Goal: Information Seeking & Learning: Learn about a topic

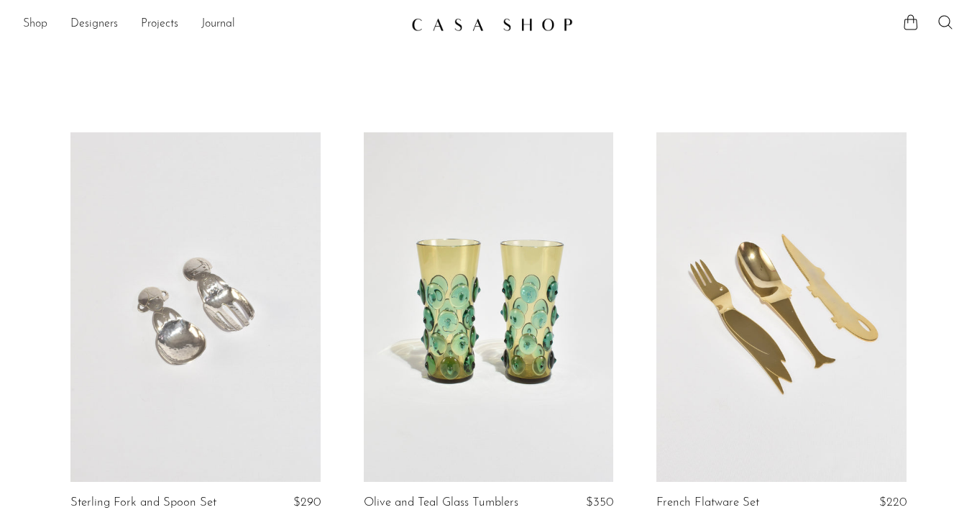
click at [36, 24] on link "Shop" at bounding box center [35, 24] width 24 height 19
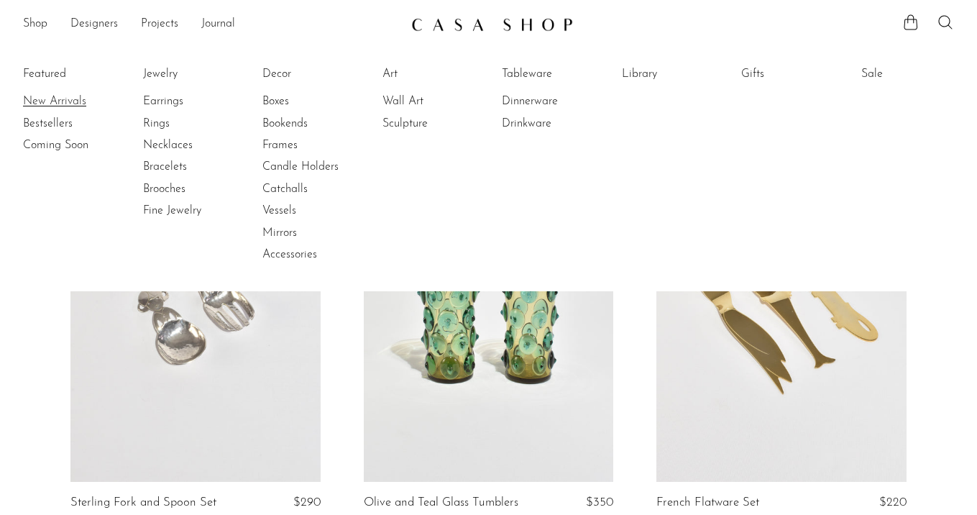
click at [37, 98] on link "New Arrivals" at bounding box center [77, 101] width 108 height 16
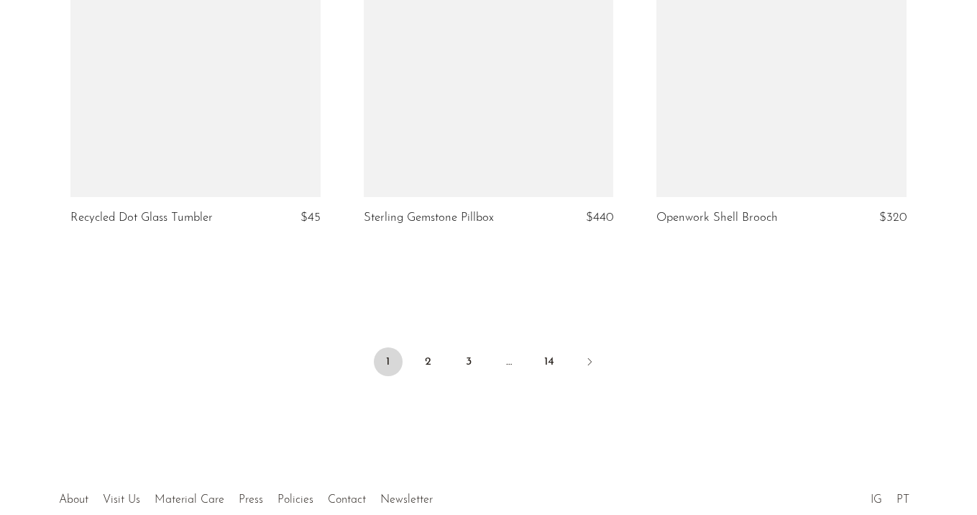
scroll to position [4982, 0]
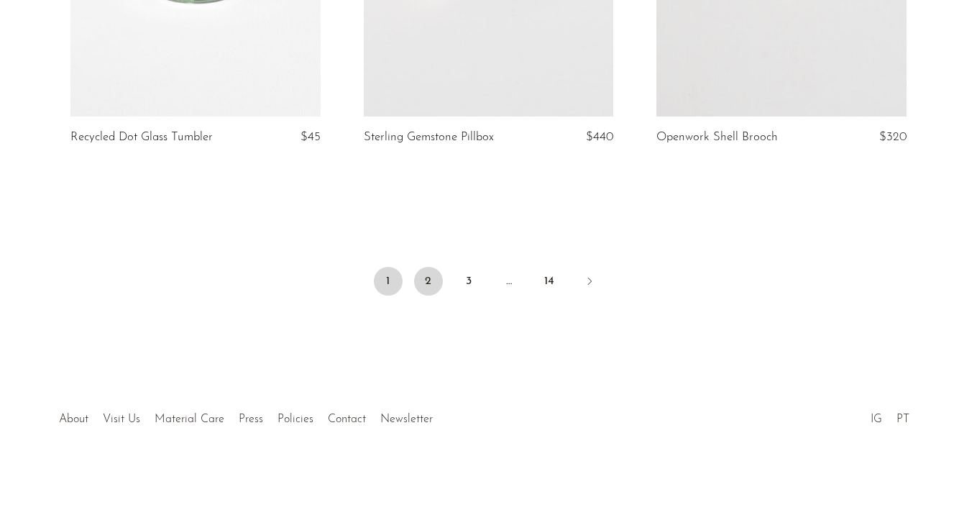
click at [414, 278] on link "2" at bounding box center [428, 281] width 29 height 29
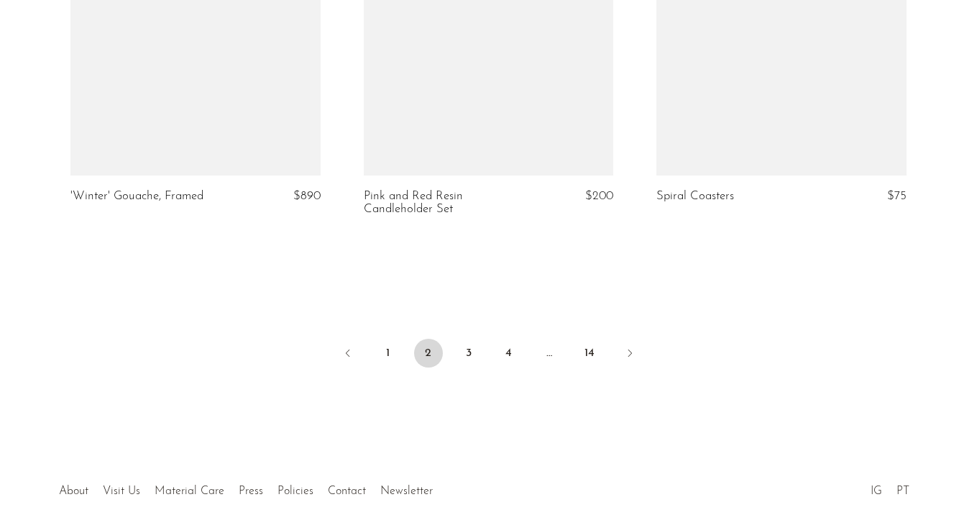
scroll to position [4968, 0]
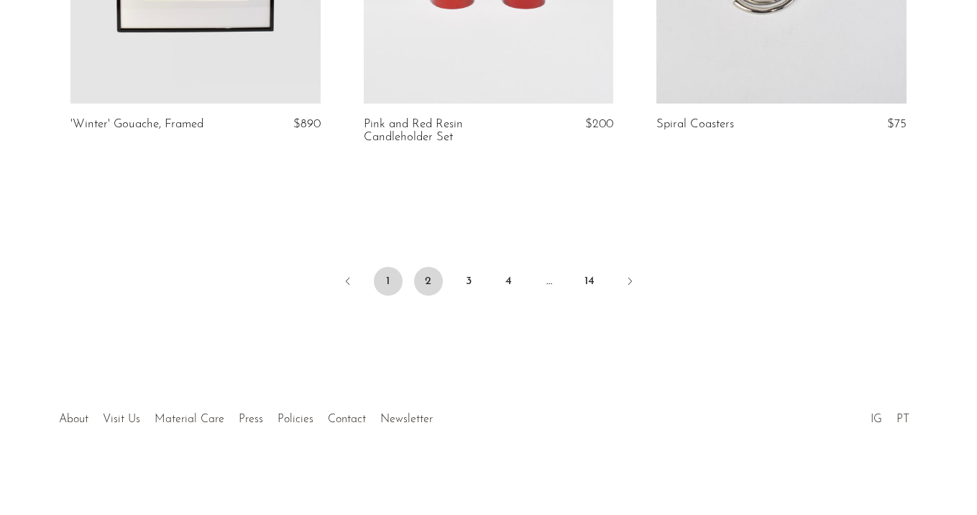
click at [395, 283] on link "1" at bounding box center [388, 281] width 29 height 29
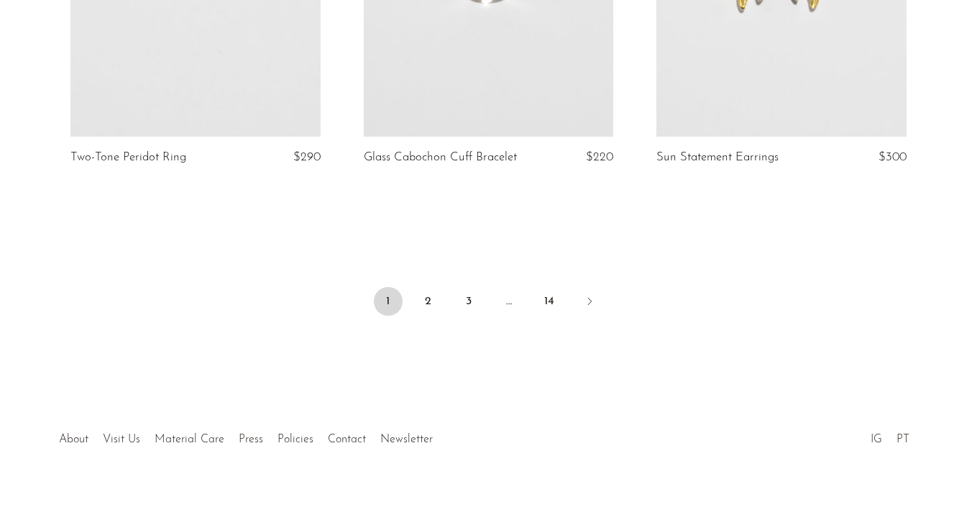
scroll to position [4645, 0]
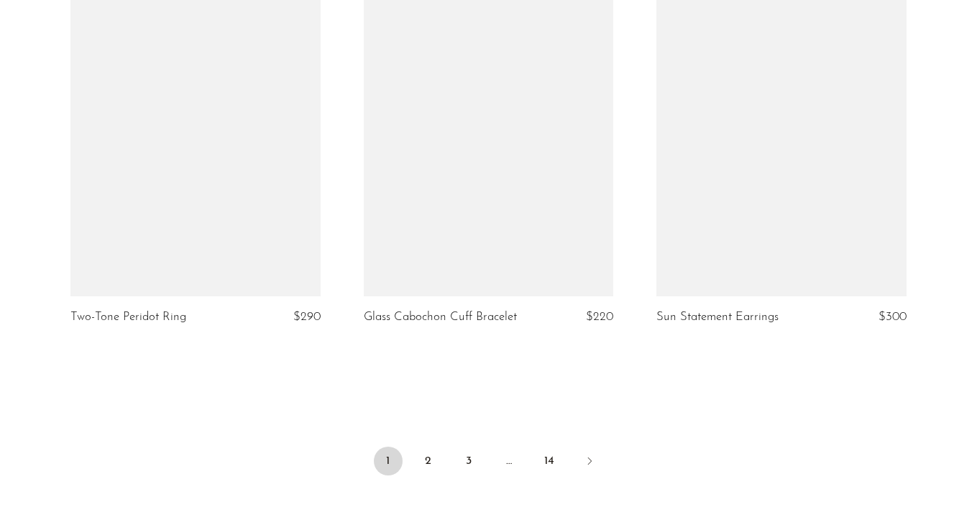
scroll to position [4982, 0]
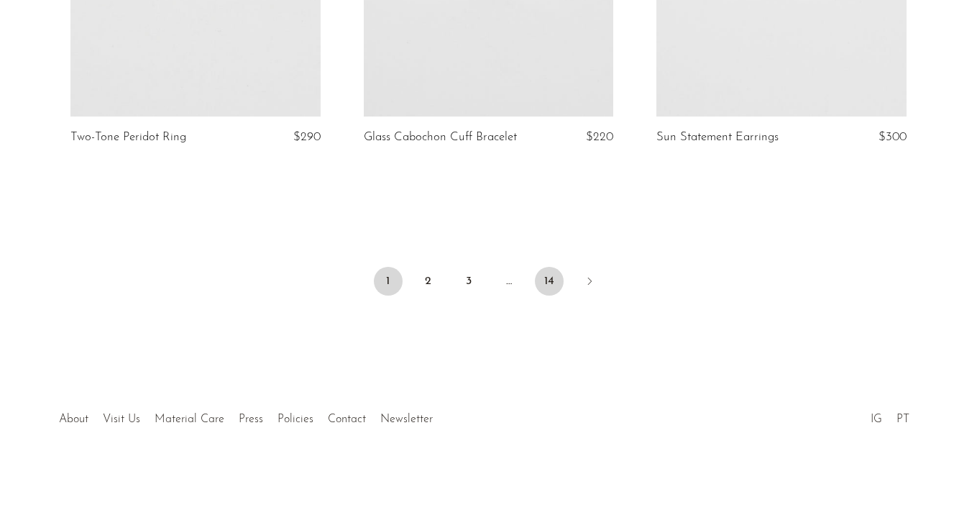
click at [546, 273] on link "14" at bounding box center [549, 281] width 29 height 29
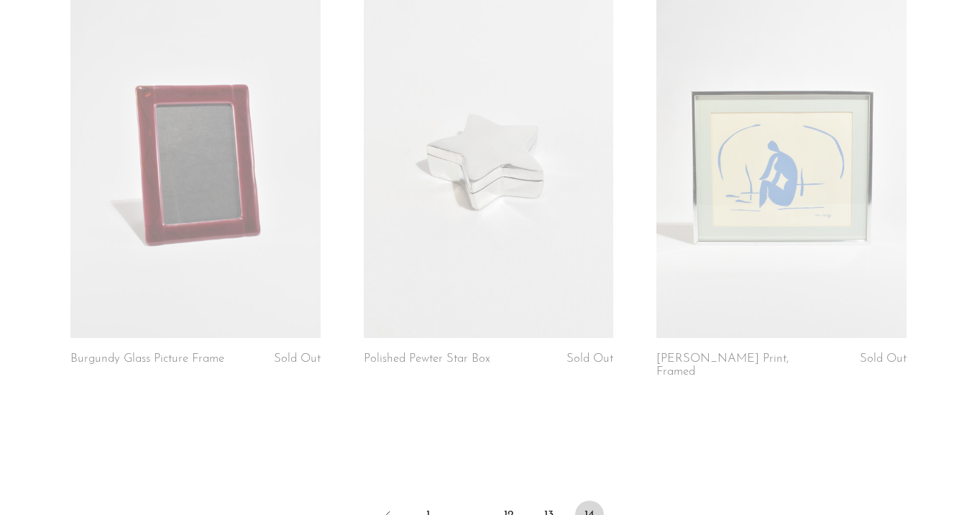
scroll to position [2860, 0]
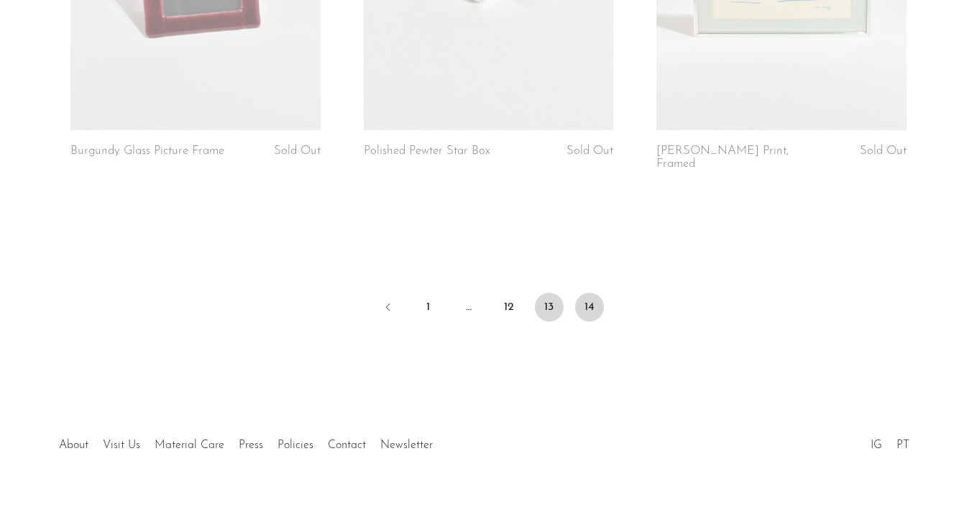
click at [540, 293] on link "13" at bounding box center [549, 307] width 29 height 29
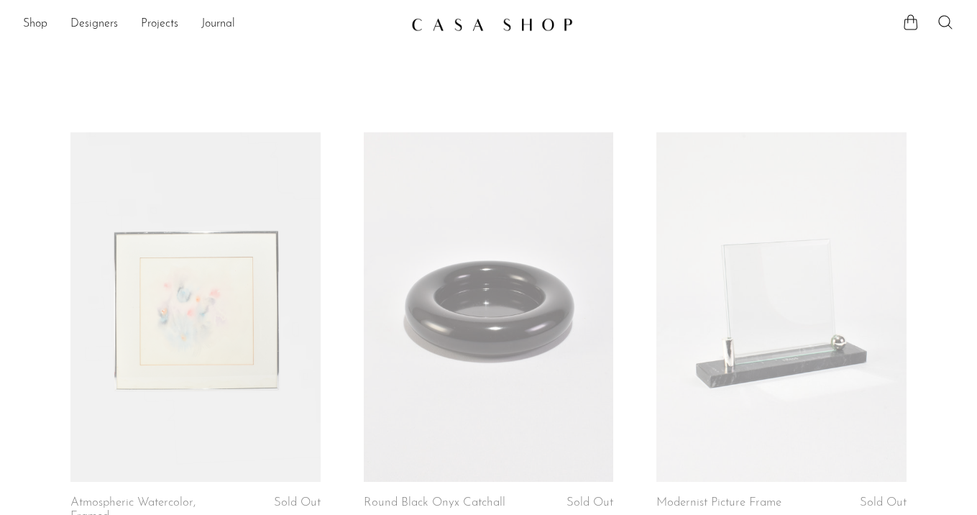
click at [27, 15] on link "Shop" at bounding box center [35, 24] width 24 height 19
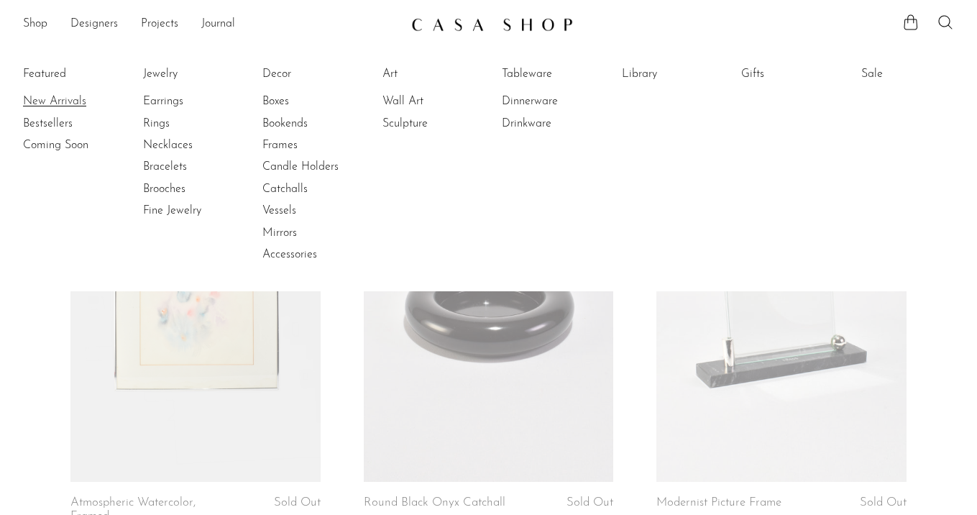
click at [55, 99] on link "New Arrivals" at bounding box center [77, 101] width 108 height 16
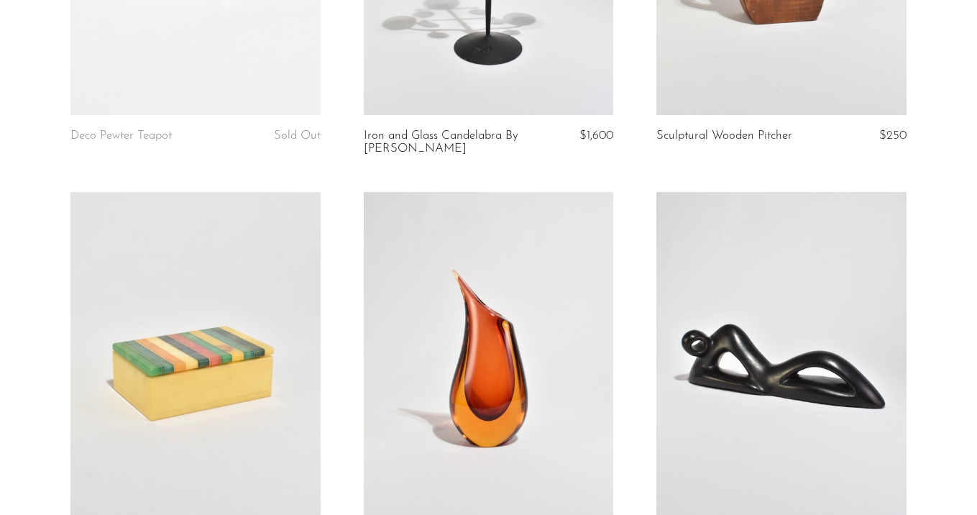
scroll to position [783, 0]
